Goal: Information Seeking & Learning: Learn about a topic

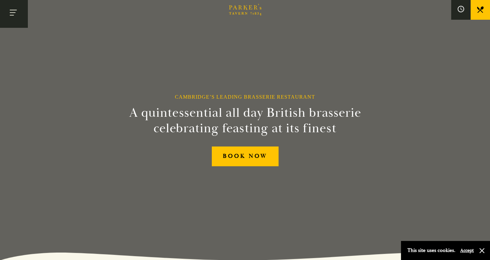
click at [10, 10] on button "Toggle navigation" at bounding box center [14, 14] width 28 height 28
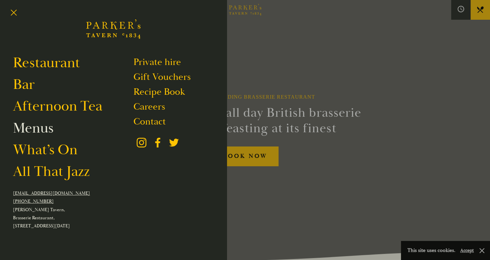
click at [35, 130] on link "Menus" at bounding box center [33, 128] width 40 height 18
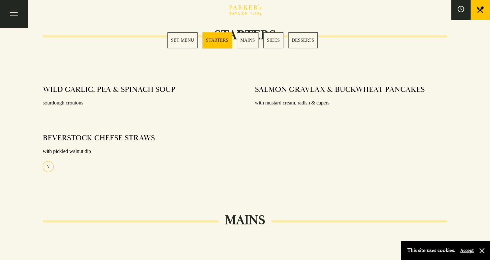
scroll to position [291, 0]
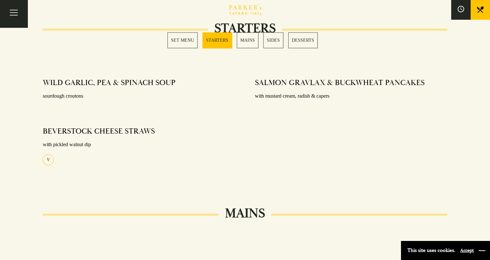
click at [482, 251] on button "button" at bounding box center [482, 251] width 6 height 6
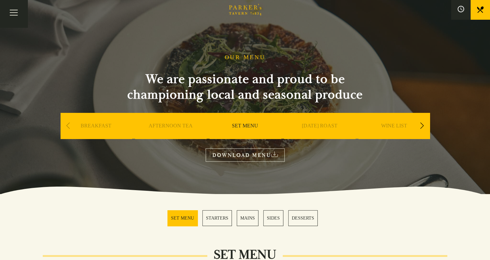
scroll to position [97, 0]
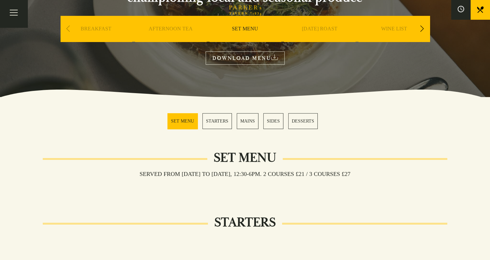
click at [187, 120] on link "SET MENU" at bounding box center [182, 121] width 30 height 16
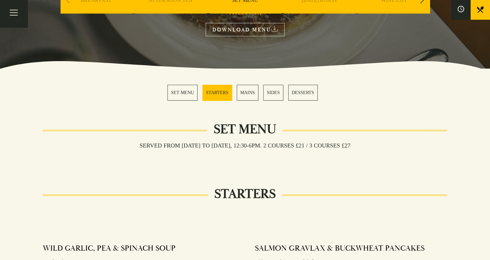
click at [244, 90] on link "MAINS" at bounding box center [248, 93] width 22 height 16
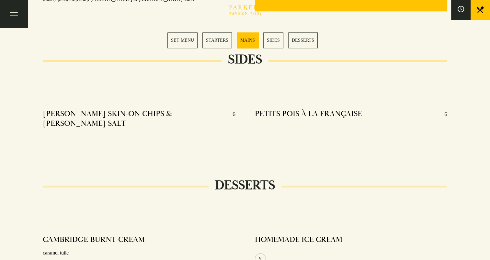
scroll to position [570, 0]
